Goal: Find specific page/section: Find specific page/section

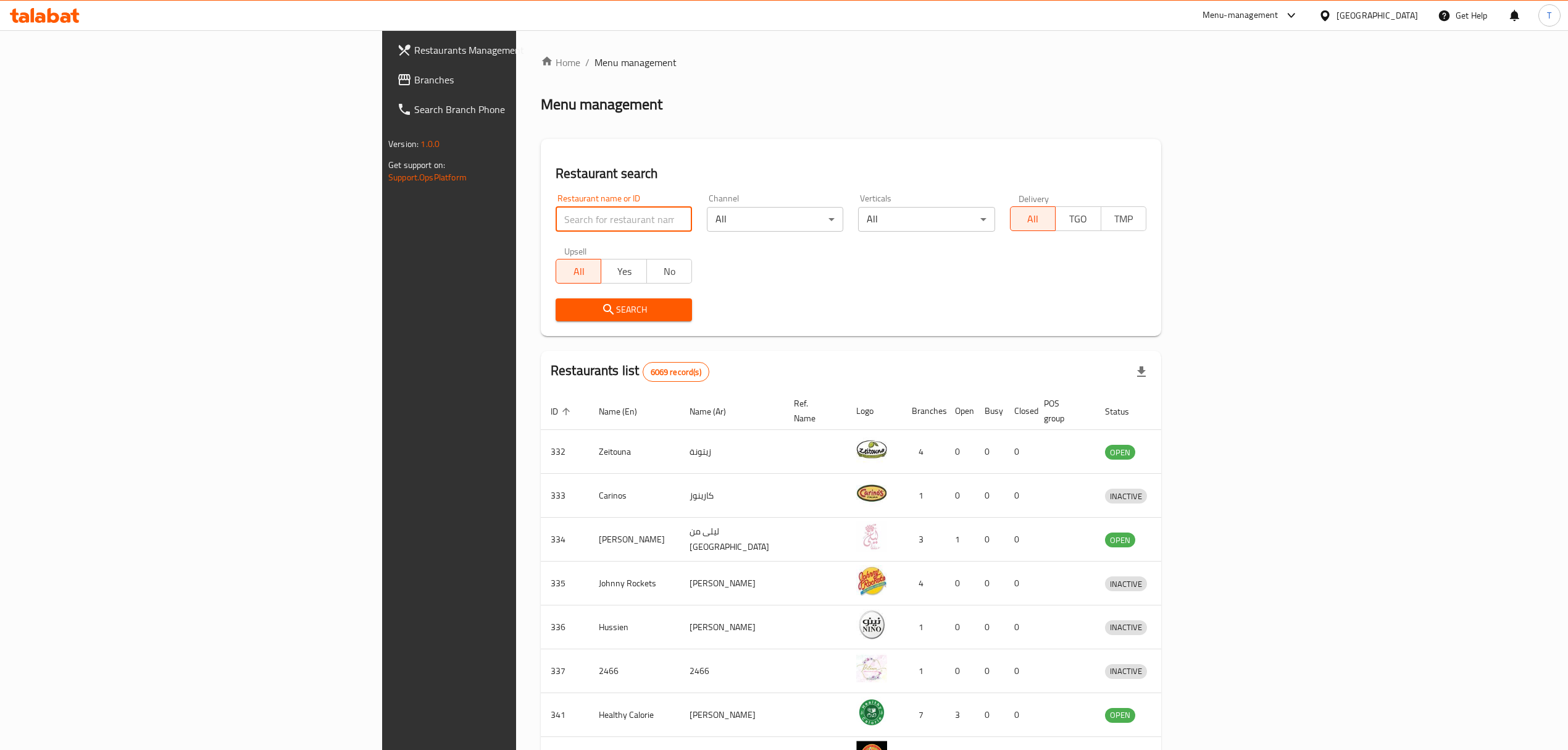
click at [556, 215] on input "search" at bounding box center [624, 219] width 136 height 25
type input "shake shack"
click button "Search" at bounding box center [624, 310] width 136 height 23
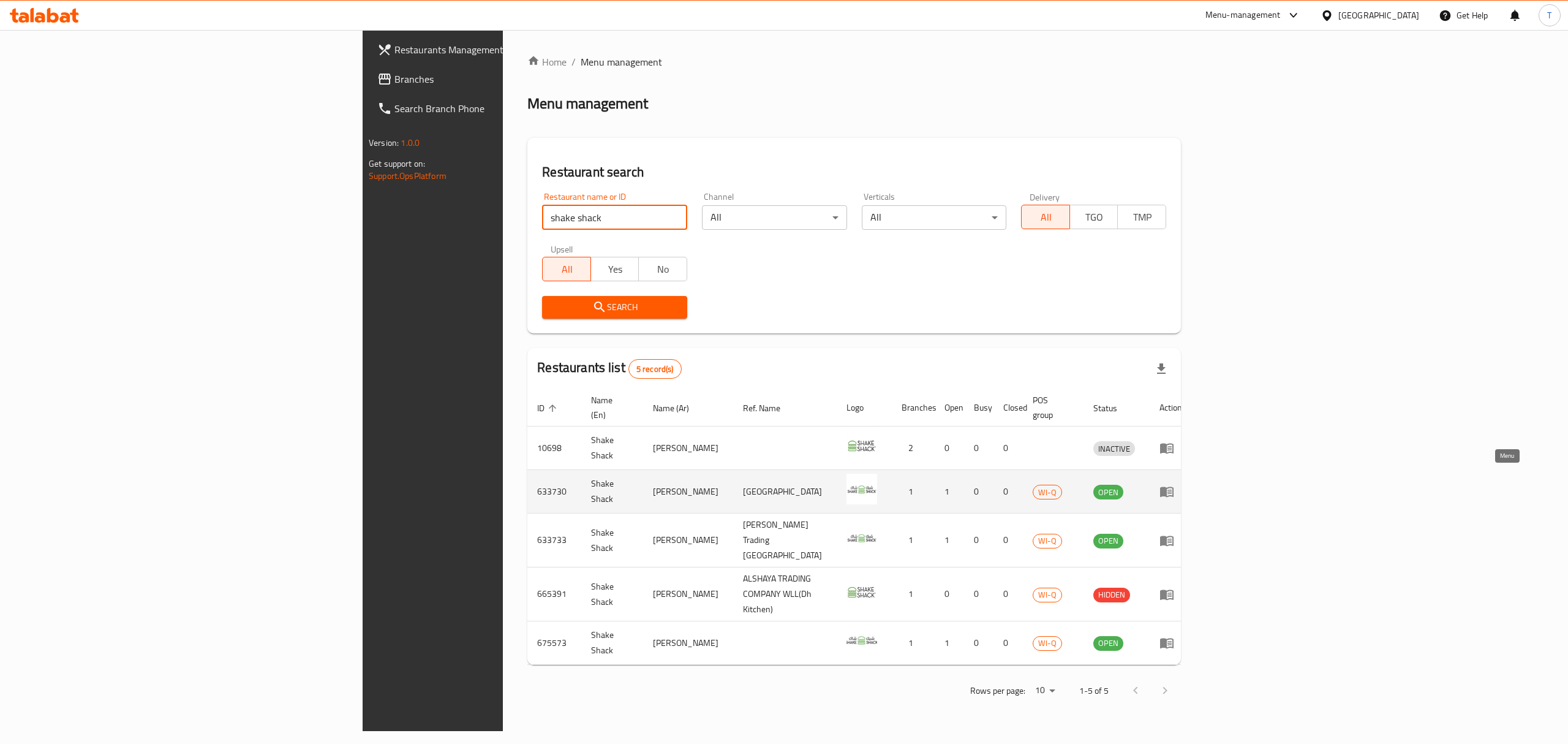
click at [1174, 487] on icon "enhanced table" at bounding box center [1166, 492] width 13 height 10
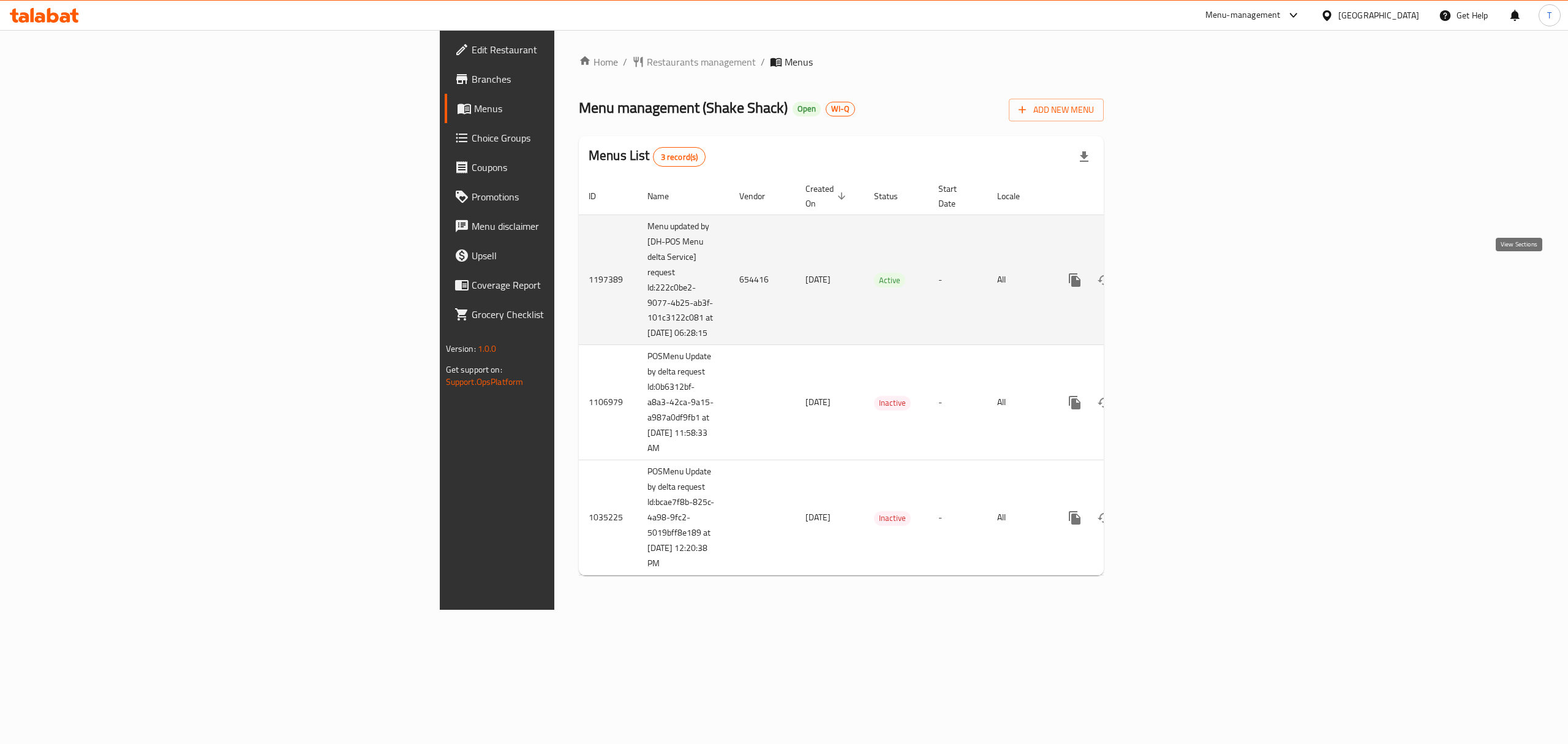
click at [1178, 266] on link "enhanced table" at bounding box center [1163, 280] width 29 height 29
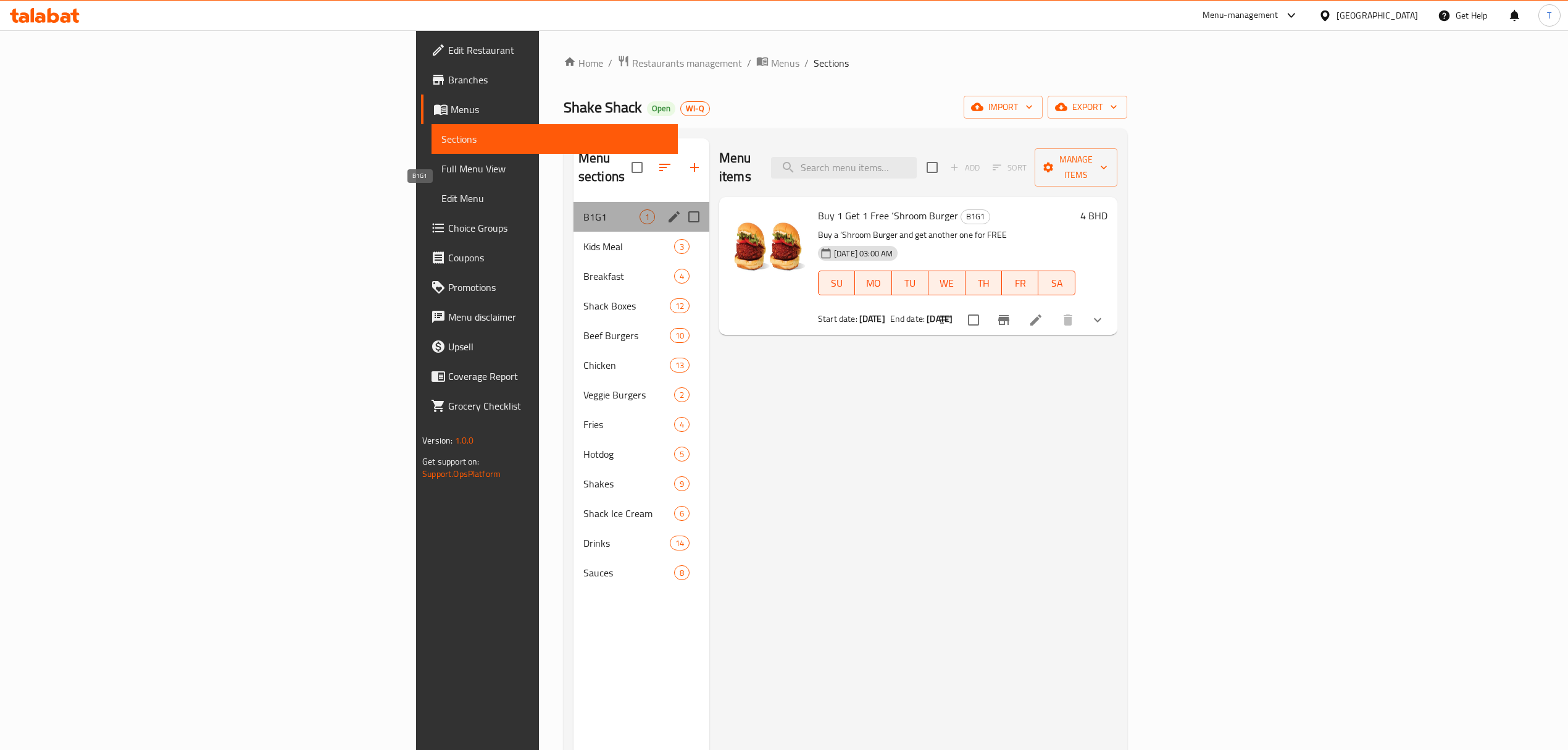
click at [583, 209] on span "B1G1" at bounding box center [611, 216] width 56 height 15
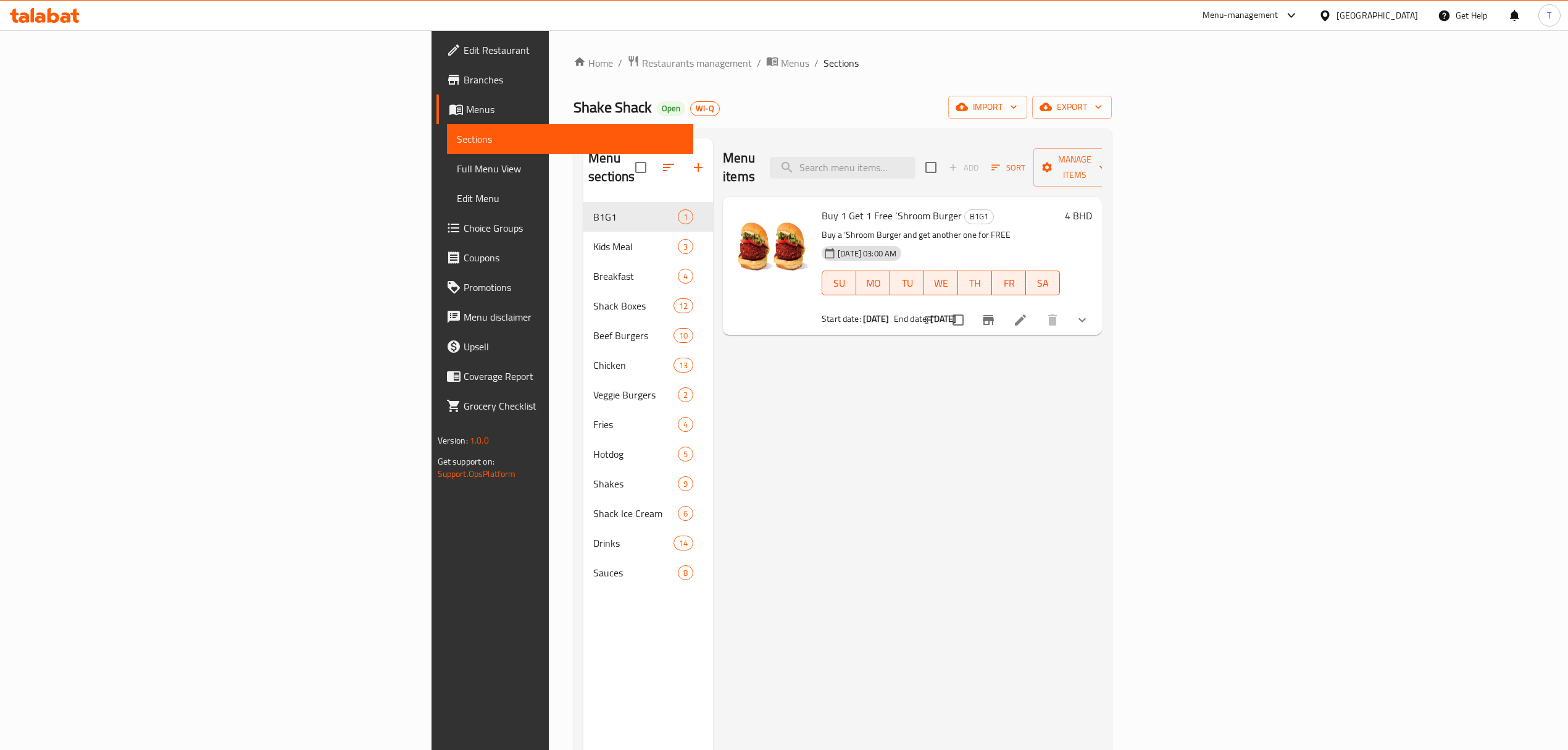
click at [834, 462] on div "Menu items Add Sort Manage items Buy 1 Get 1 Free ‘Shroom Burger B1G1 Buy a ‘Sh…" at bounding box center [908, 513] width 389 height 750
drag, startPoint x: 914, startPoint y: 546, endPoint x: 998, endPoint y: 520, distance: 87.9
click at [915, 546] on div "Menu items Add Sort Manage items Buy 1 Get 1 Free ‘Shroom Burger B1G1 Buy a ‘Sh…" at bounding box center [908, 513] width 389 height 750
click at [896, 442] on div "Menu items Add Sort Manage items Buy 1 Get 1 Free ‘Shroom Burger B1G1 Buy a ‘Sh…" at bounding box center [908, 513] width 389 height 750
click at [755, 482] on div "Menu items Add Sort Manage items Buy 1 Get 1 Free ‘Shroom Burger B1G1 Buy a ‘Sh…" at bounding box center [908, 513] width 389 height 750
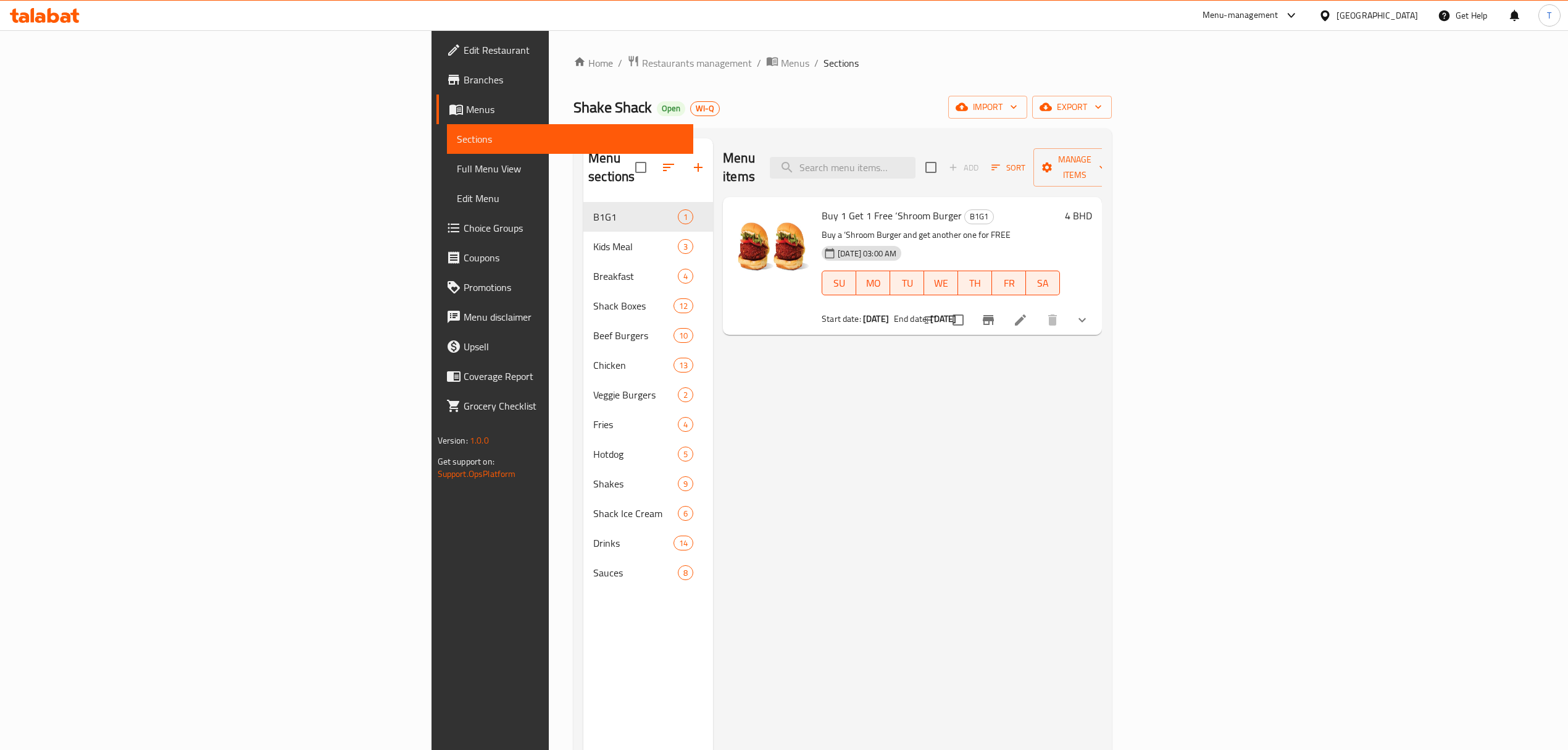
drag, startPoint x: 963, startPoint y: 645, endPoint x: 950, endPoint y: 638, distance: 14.8
click at [962, 645] on div "Menu items Add Sort Manage items Buy 1 Get 1 Free ‘Shroom Burger B1G1 Buy a ‘Sh…" at bounding box center [908, 513] width 389 height 750
click at [861, 503] on div "Menu items Add Sort Manage items Buy 1 Get 1 Free ‘Shroom Burger B1G1 Buy a ‘Sh…" at bounding box center [908, 513] width 389 height 750
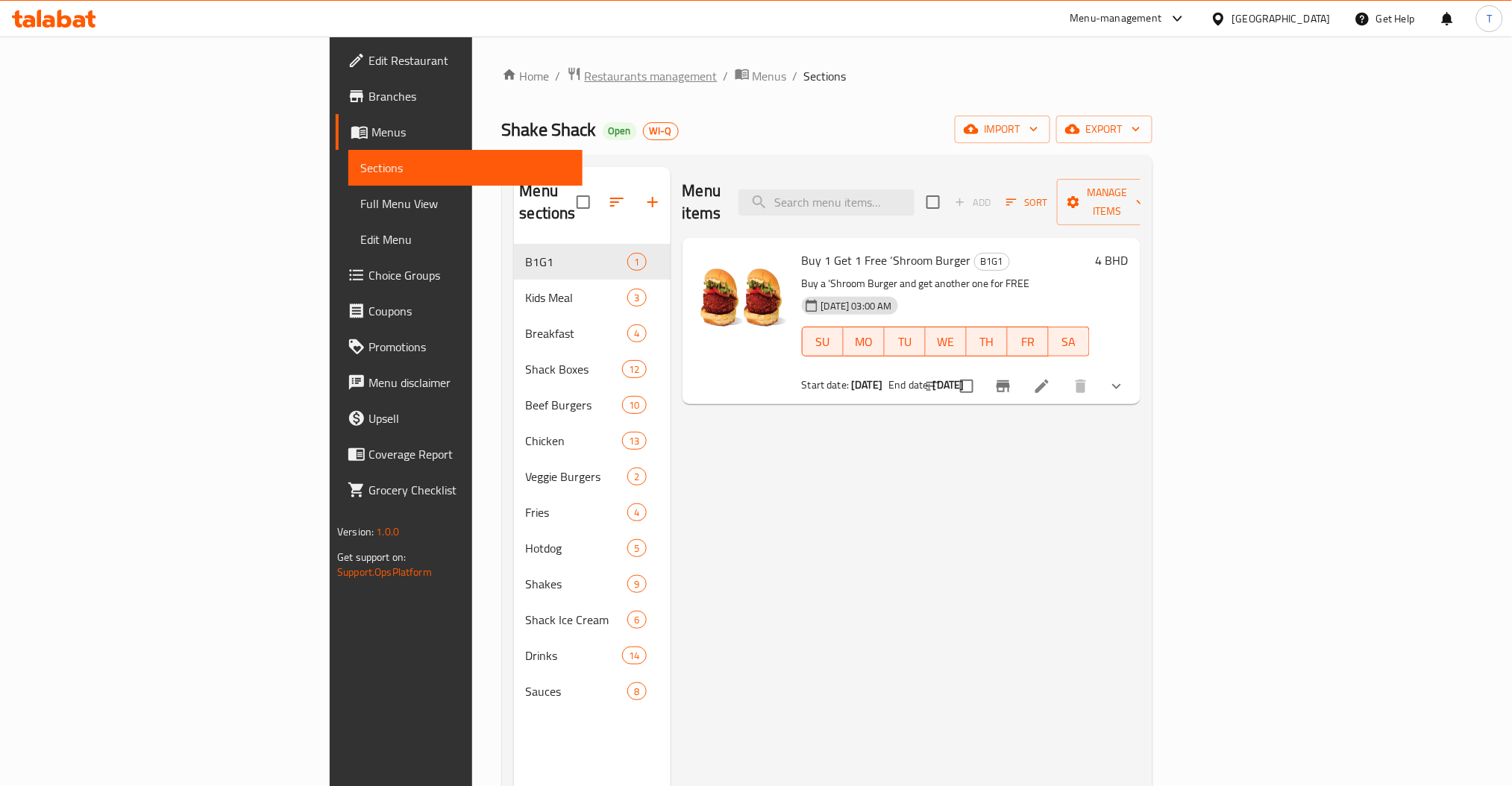
click at [585, 77] on span "Restaurants management" at bounding box center [651, 75] width 133 height 18
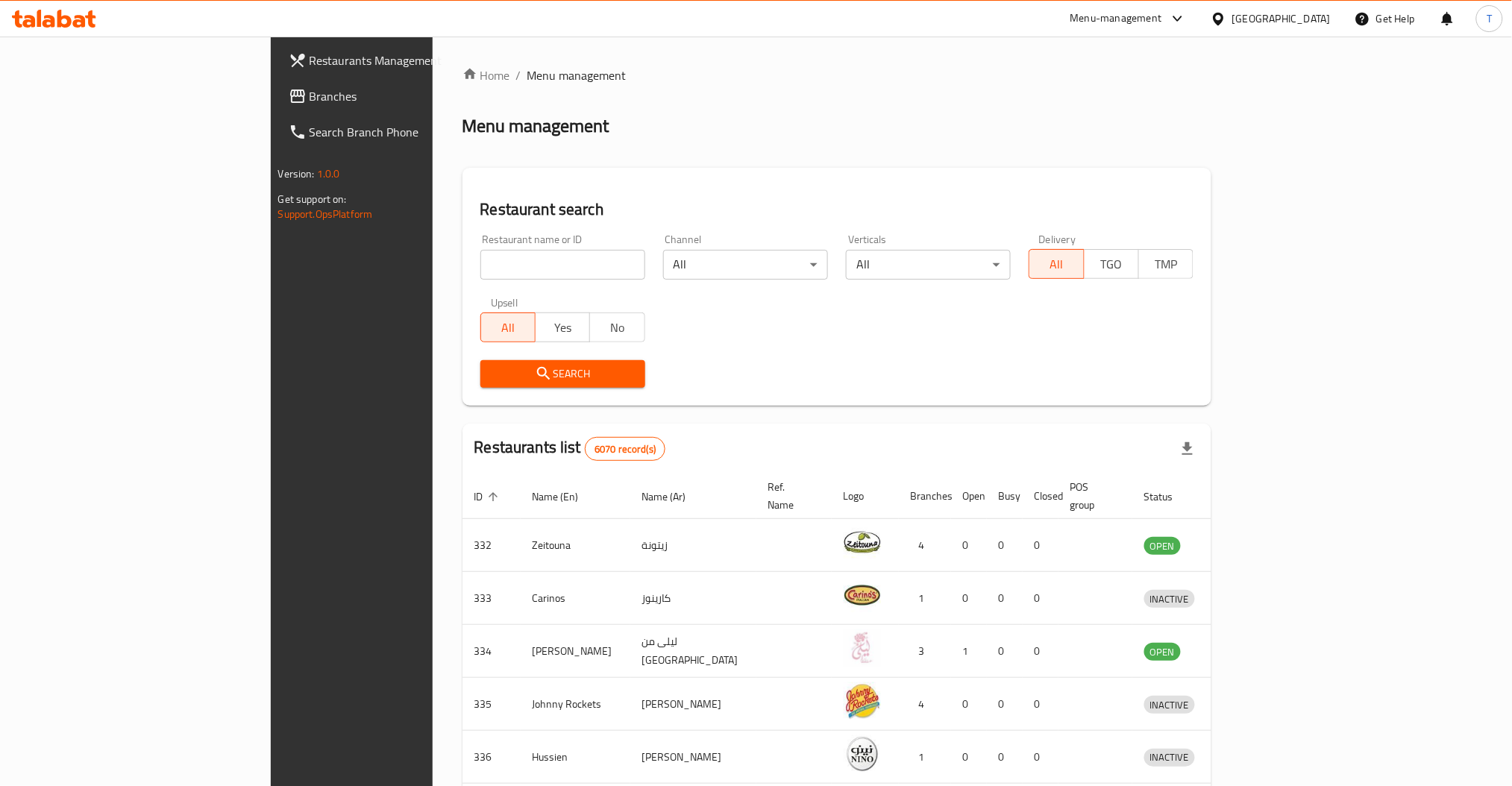
click at [422, 270] on div at bounding box center [756, 393] width 1512 height 786
click at [481, 270] on input "search" at bounding box center [563, 265] width 165 height 30
type input "Deboned"
click button "Search" at bounding box center [563, 374] width 165 height 28
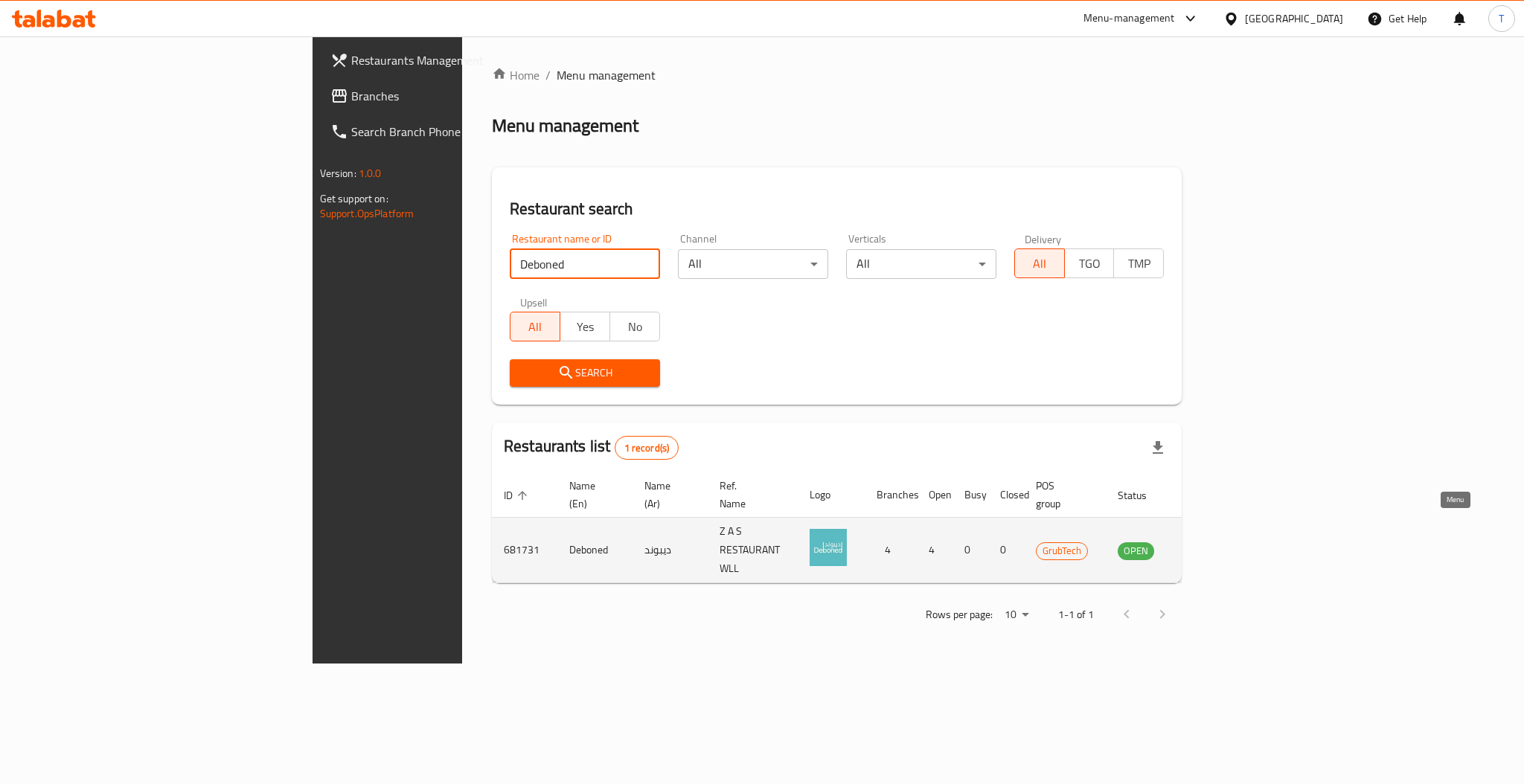
click at [1223, 541] on link "enhanced table" at bounding box center [1209, 550] width 28 height 18
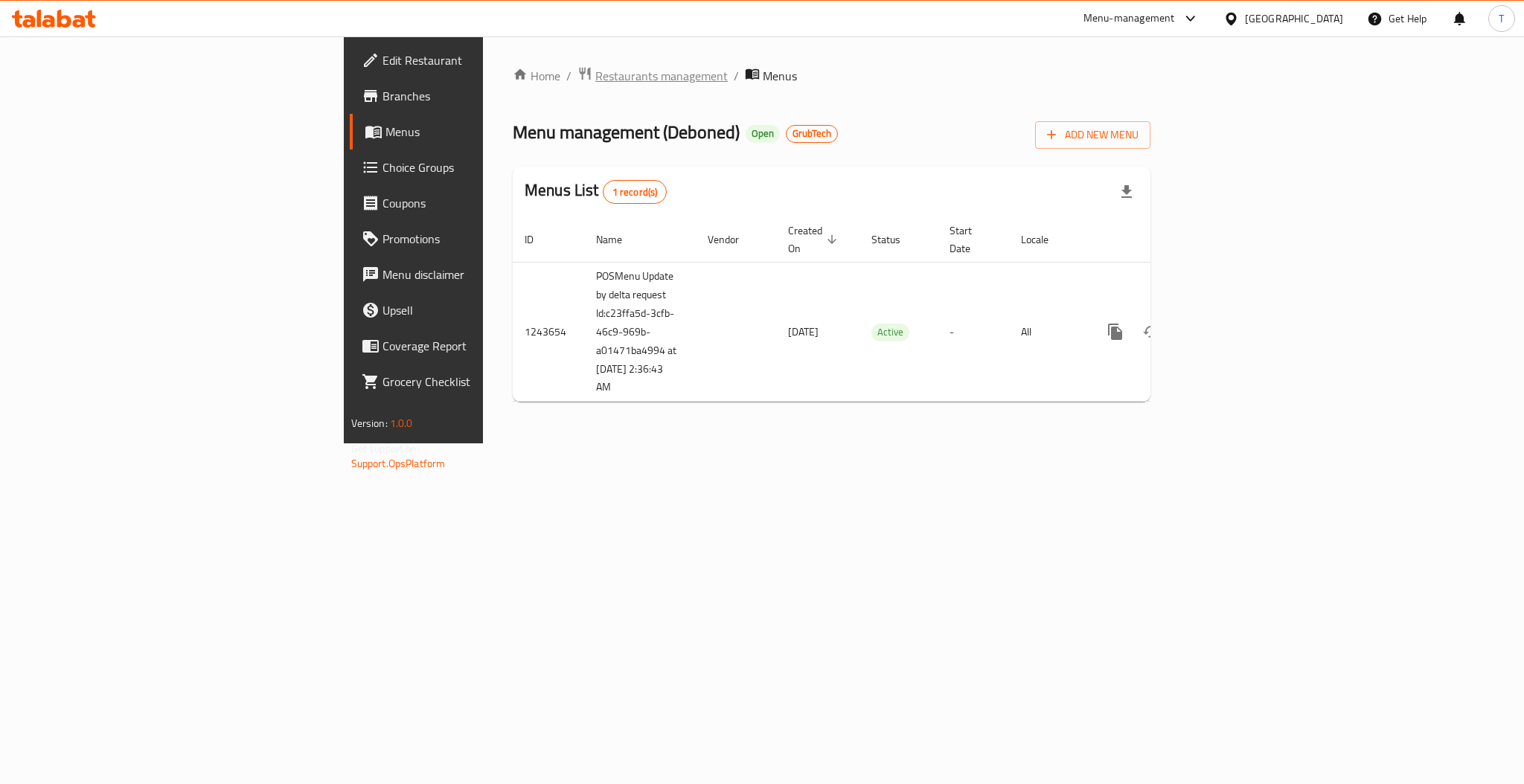
click at [595, 78] on span "Restaurants management" at bounding box center [661, 75] width 133 height 18
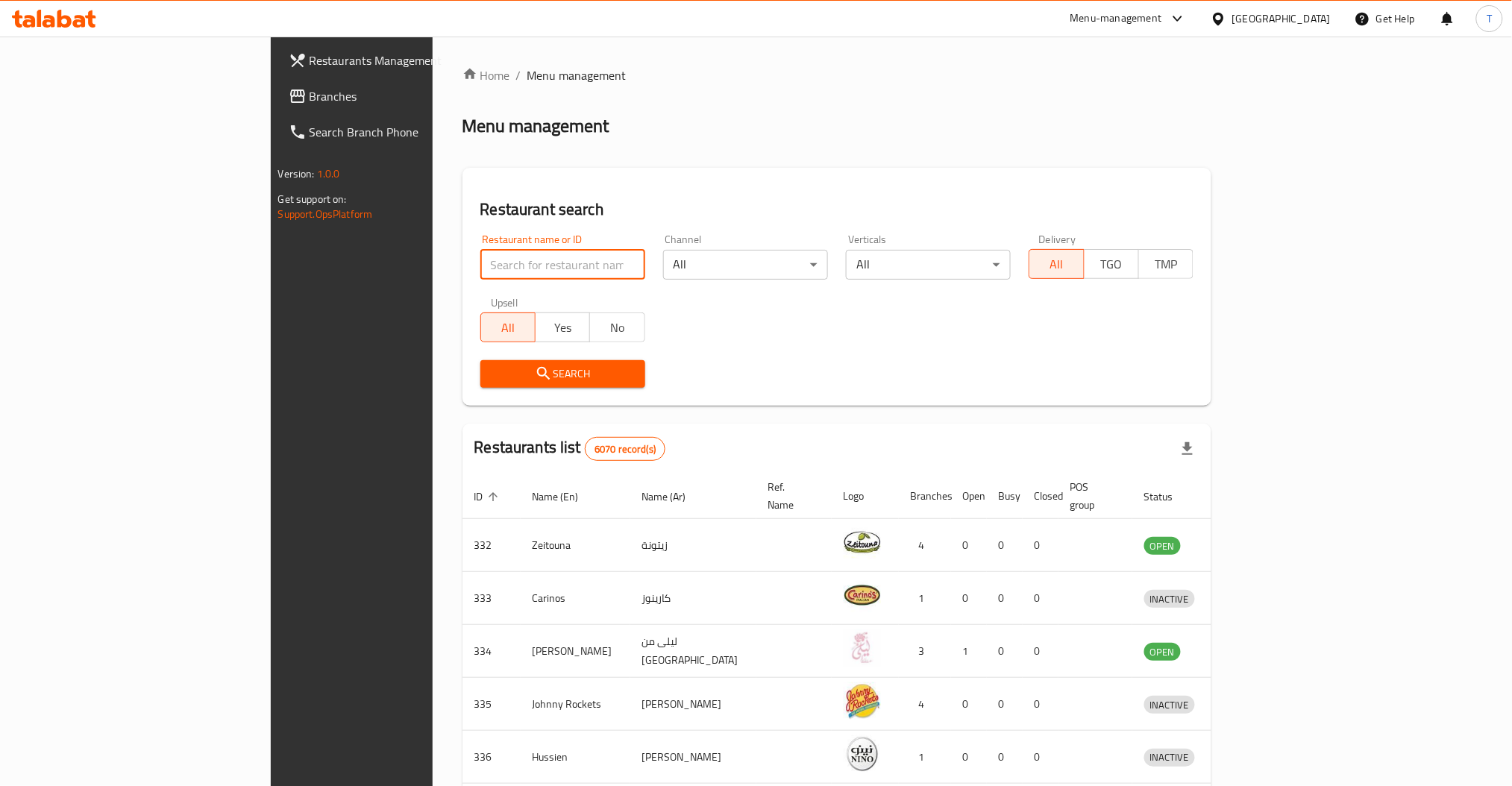
click at [481, 254] on input "search" at bounding box center [563, 265] width 165 height 30
type input "Deboned"
click button "Search" at bounding box center [563, 374] width 165 height 28
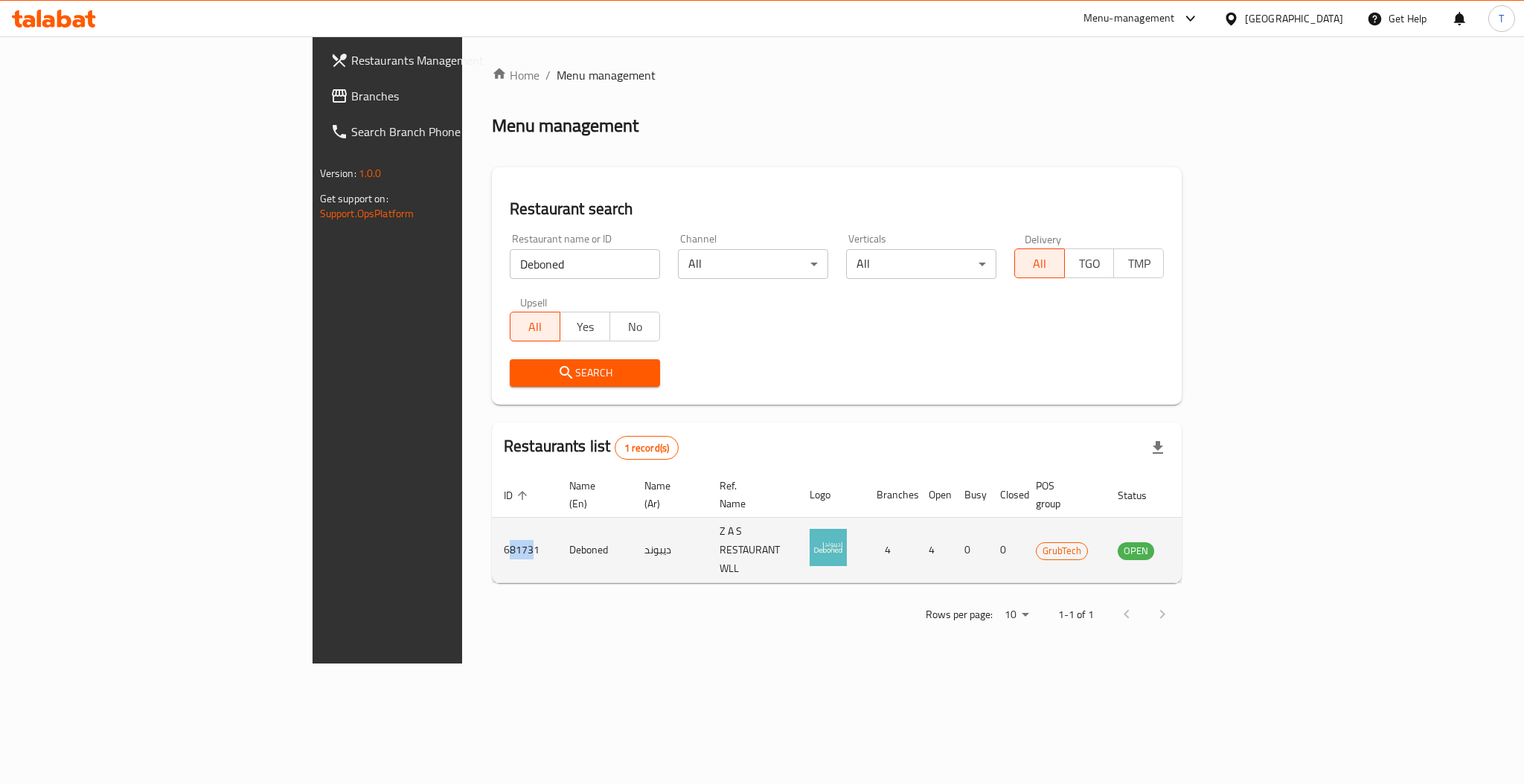
drag, startPoint x: 324, startPoint y: 524, endPoint x: 299, endPoint y: 524, distance: 25.0
click at [491, 524] on td "681731" at bounding box center [524, 550] width 65 height 65
click at [491, 537] on td "681731" at bounding box center [524, 550] width 65 height 65
drag, startPoint x: 337, startPoint y: 529, endPoint x: 288, endPoint y: 529, distance: 49.0
click at [491, 529] on td "681731" at bounding box center [524, 550] width 65 height 65
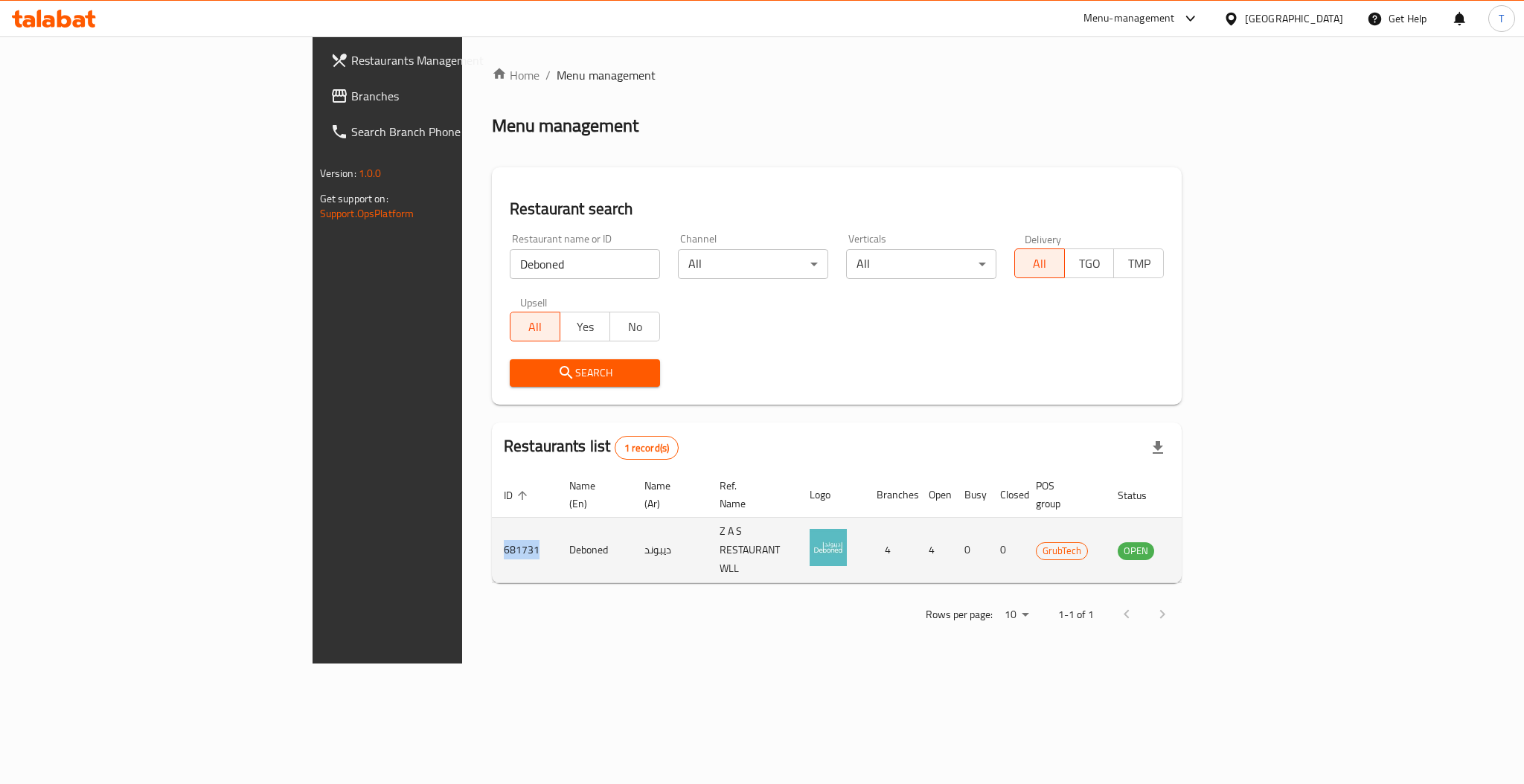
copy td "681731"
